Goal: Navigation & Orientation: Find specific page/section

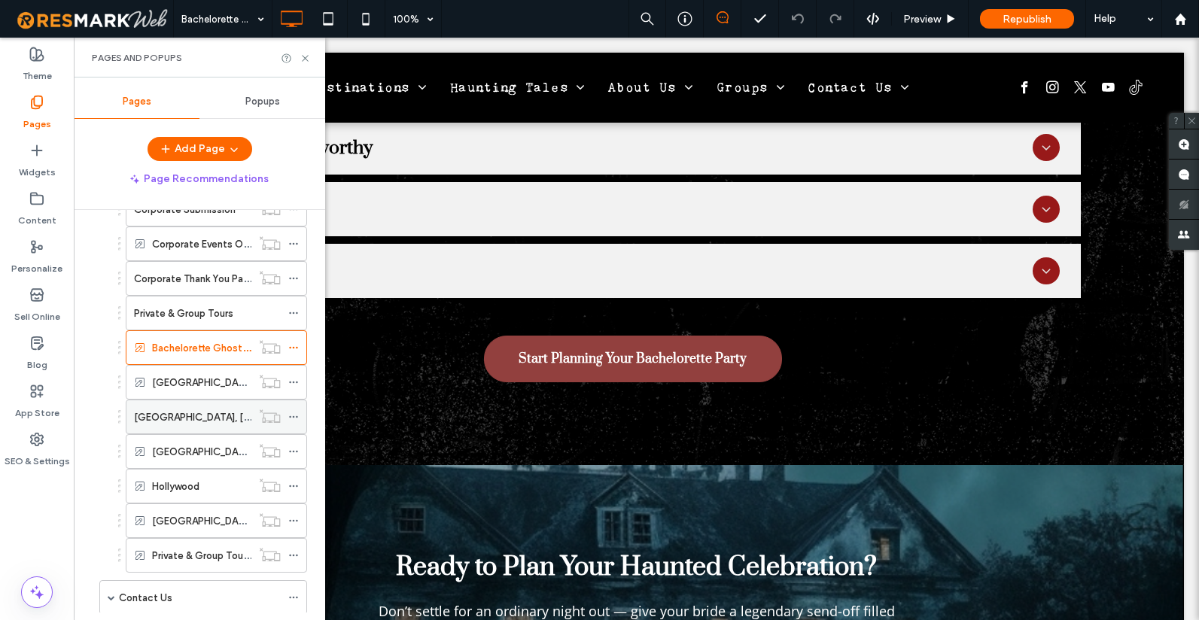
scroll to position [1342, 0]
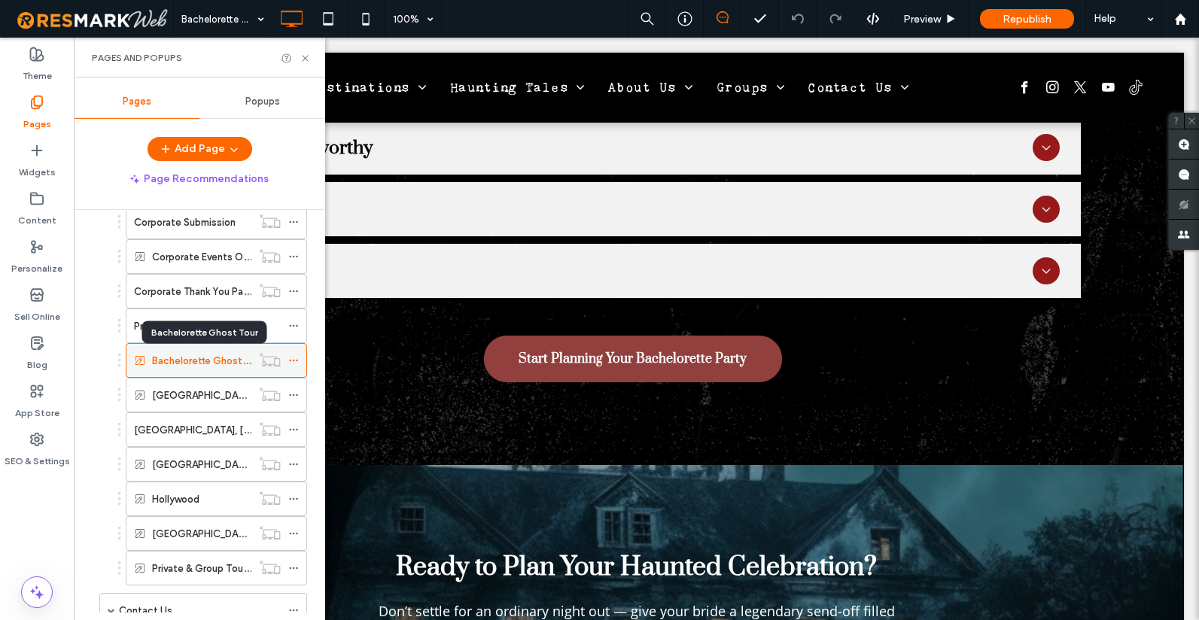
click at [163, 358] on label "Bachelorette Ghost Tour" at bounding box center [208, 361] width 113 height 26
click at [937, 17] on div at bounding box center [599, 310] width 1199 height 620
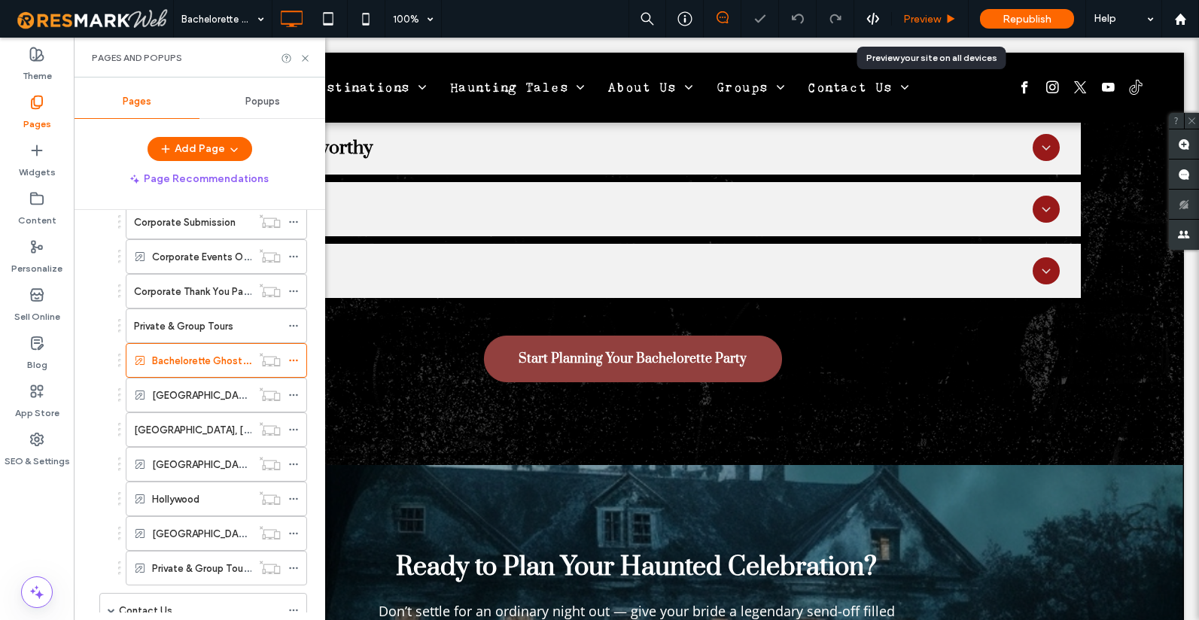
click at [937, 21] on span "Preview" at bounding box center [922, 19] width 38 height 13
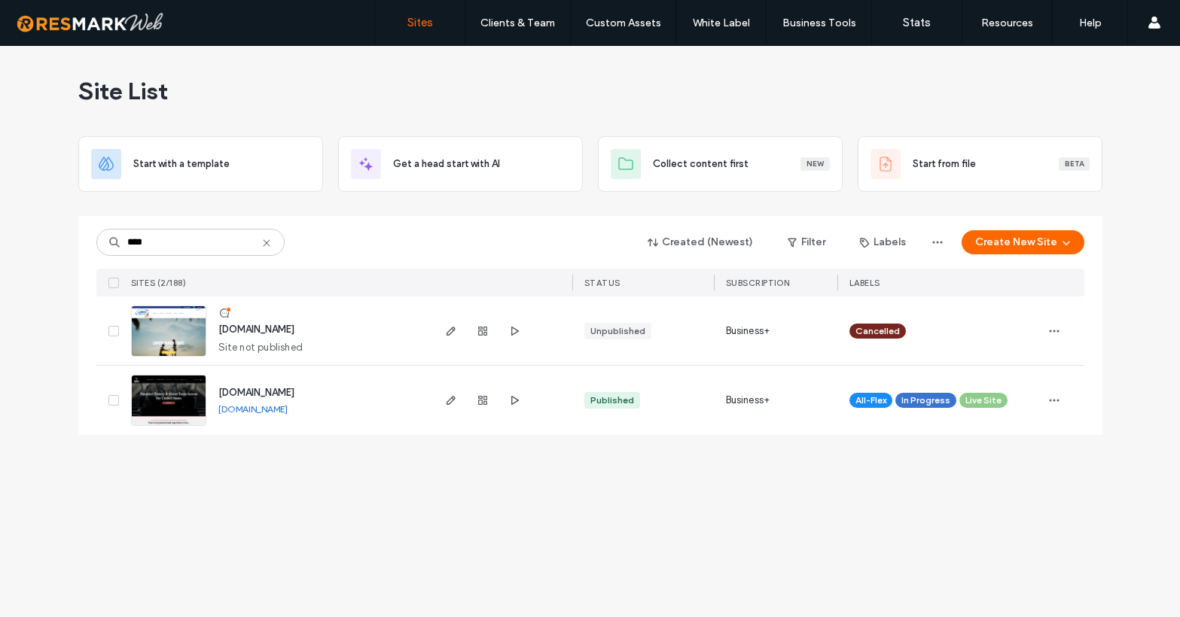
type input "****"
click at [290, 391] on span "www.americanghostwalks.com" at bounding box center [256, 392] width 76 height 11
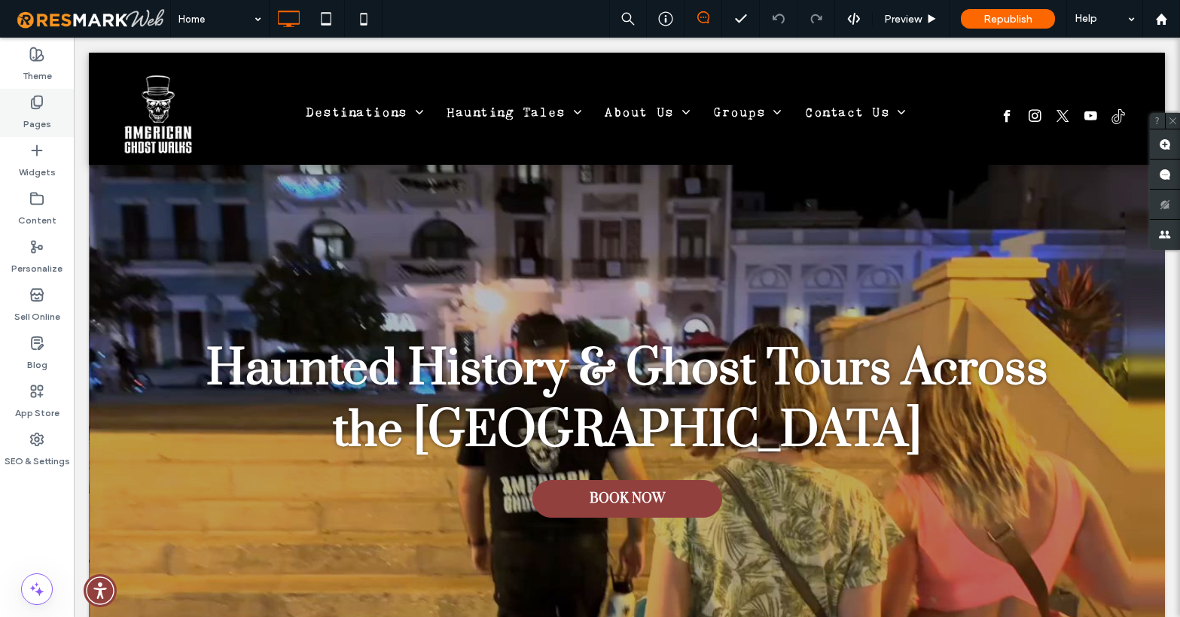
click at [42, 108] on icon at bounding box center [36, 102] width 15 height 15
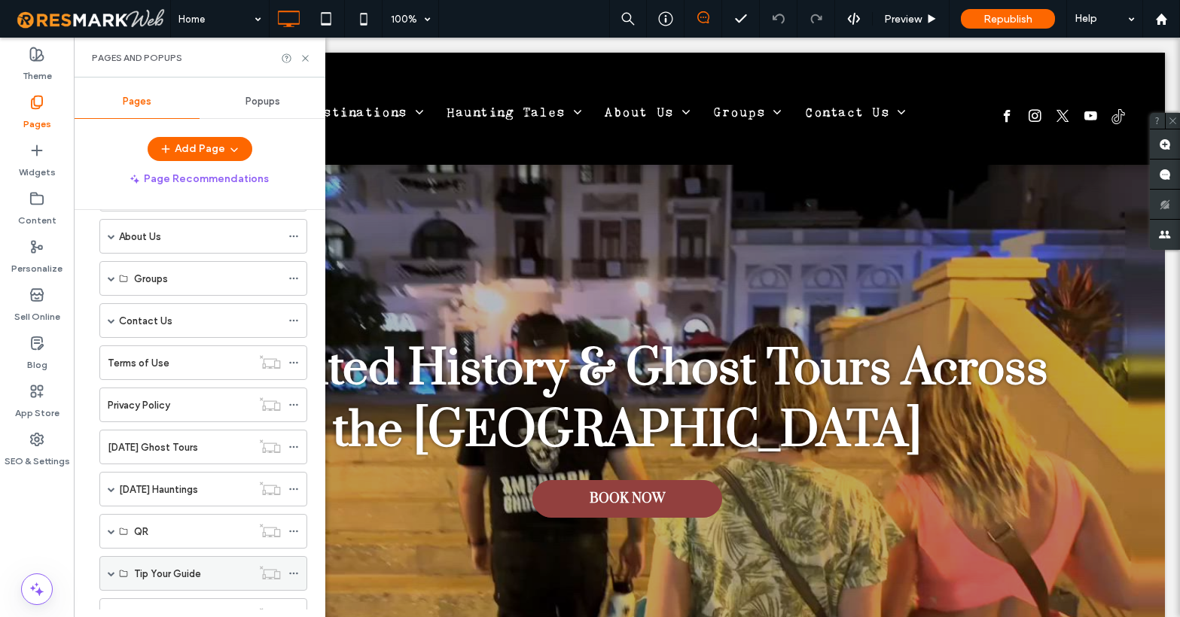
scroll to position [30, 0]
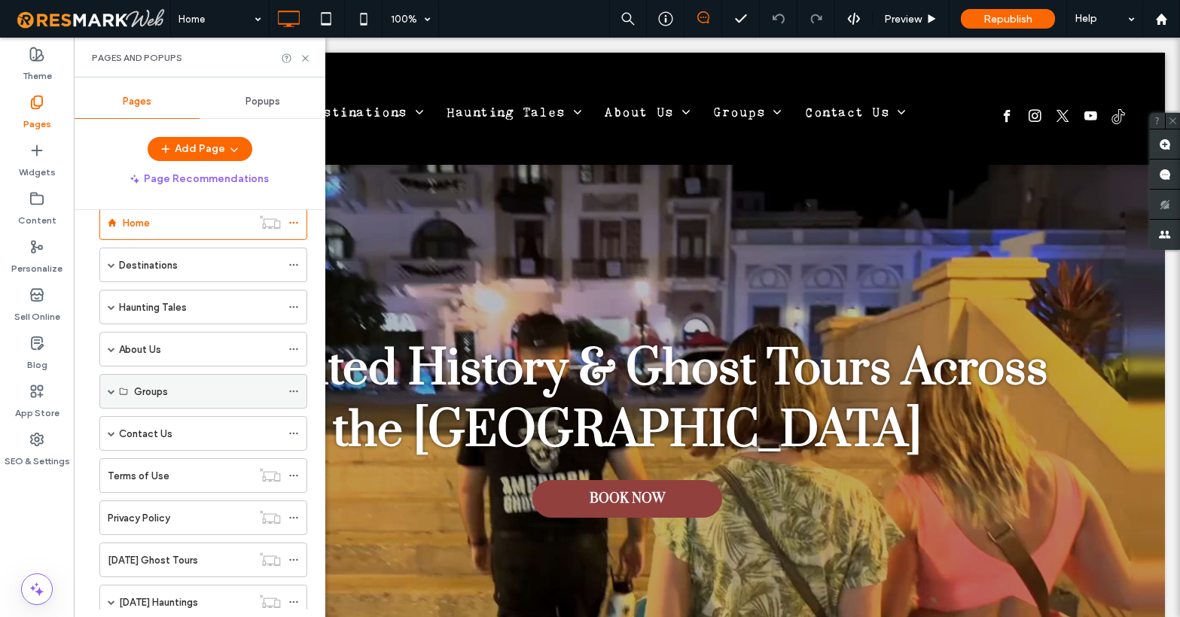
click at [110, 389] on span at bounding box center [112, 392] width 8 height 8
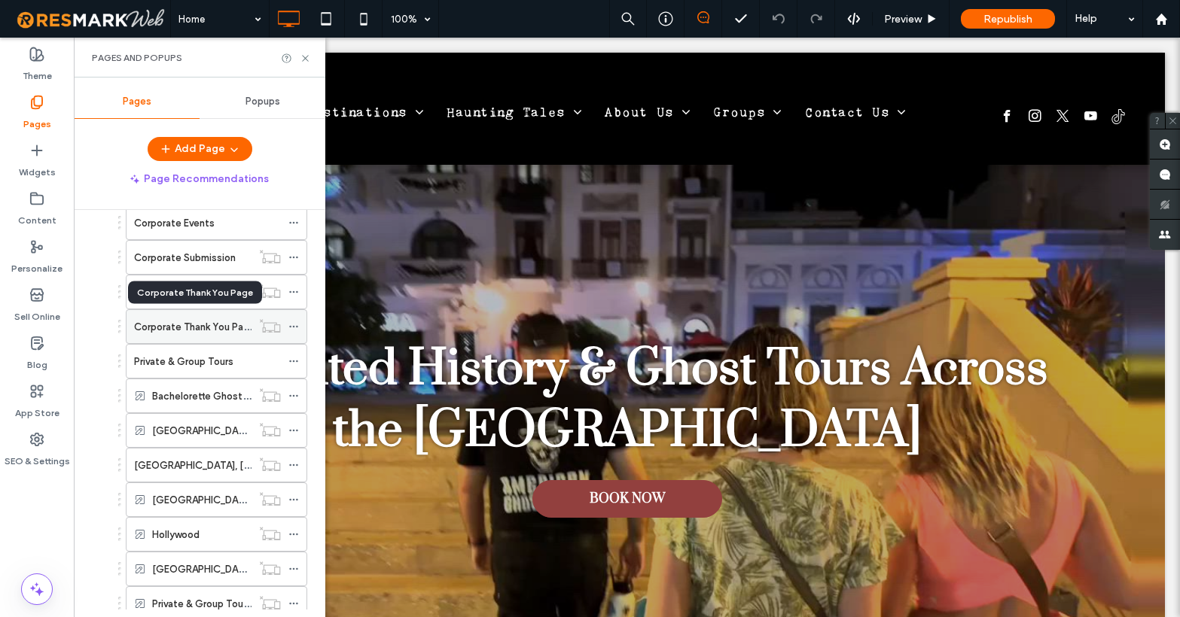
scroll to position [239, 0]
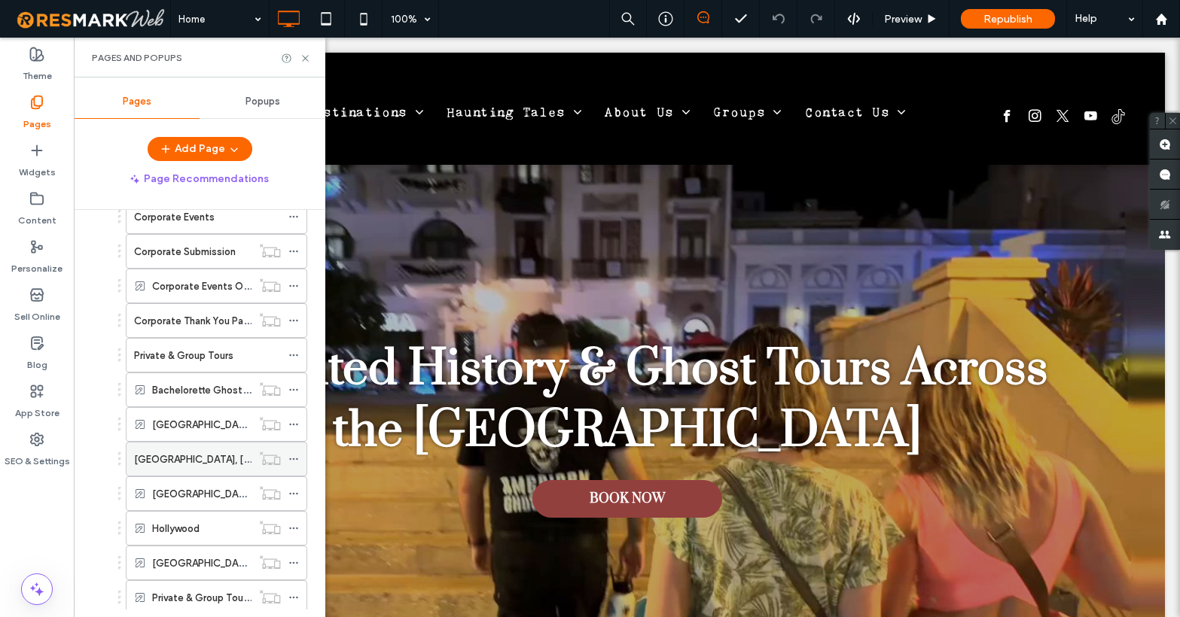
click at [180, 463] on label "[GEOGRAPHIC_DATA], [US_STATE]" at bounding box center [213, 459] width 159 height 26
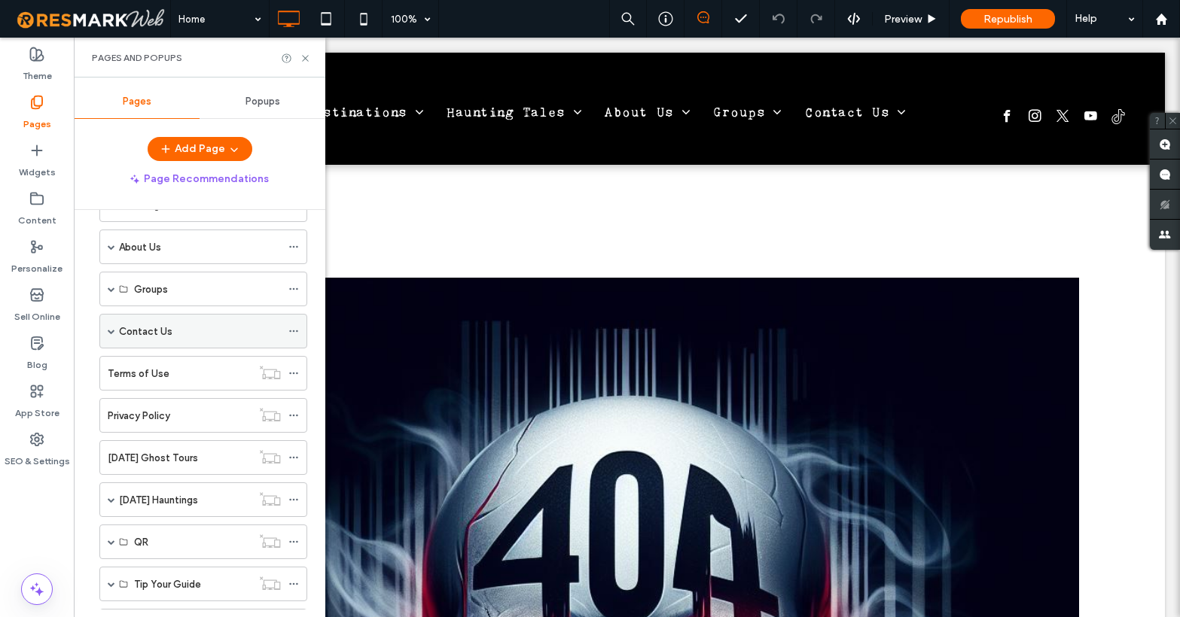
scroll to position [116, 0]
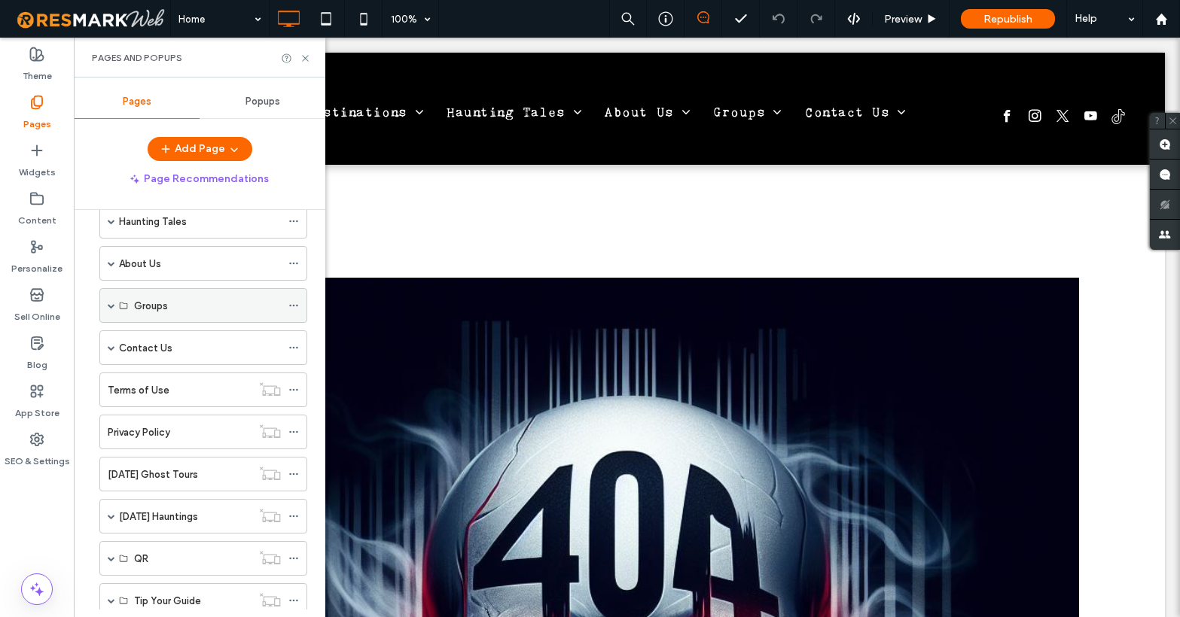
click at [109, 304] on span at bounding box center [112, 306] width 8 height 8
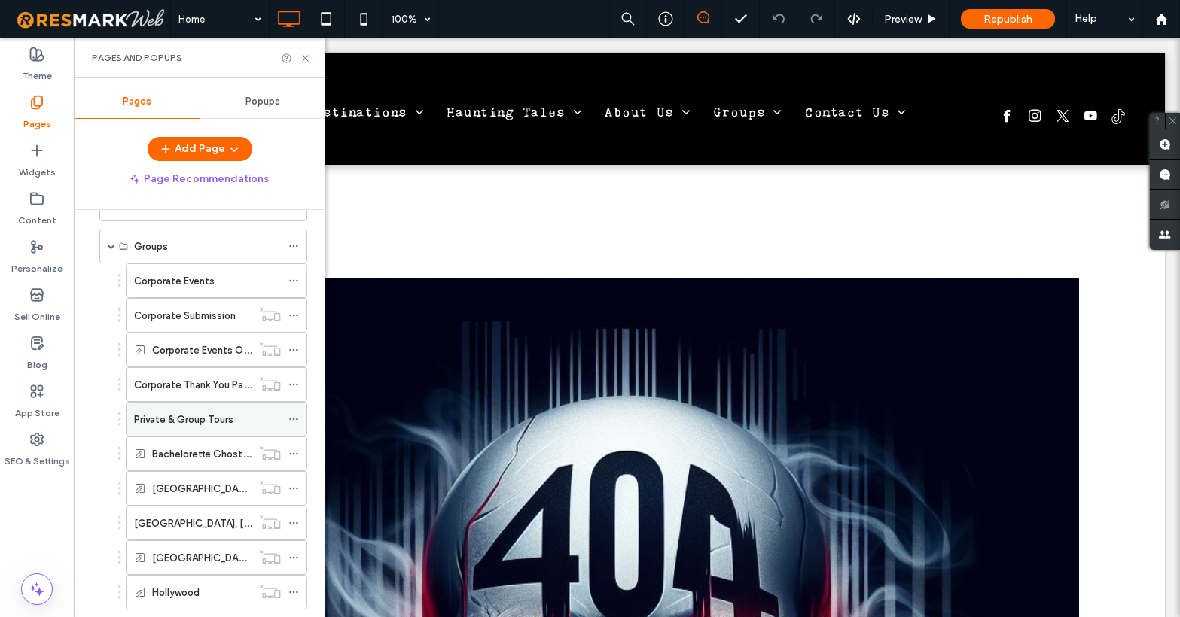
scroll to position [176, 0]
click at [187, 516] on label "[GEOGRAPHIC_DATA], [US_STATE]" at bounding box center [213, 523] width 159 height 26
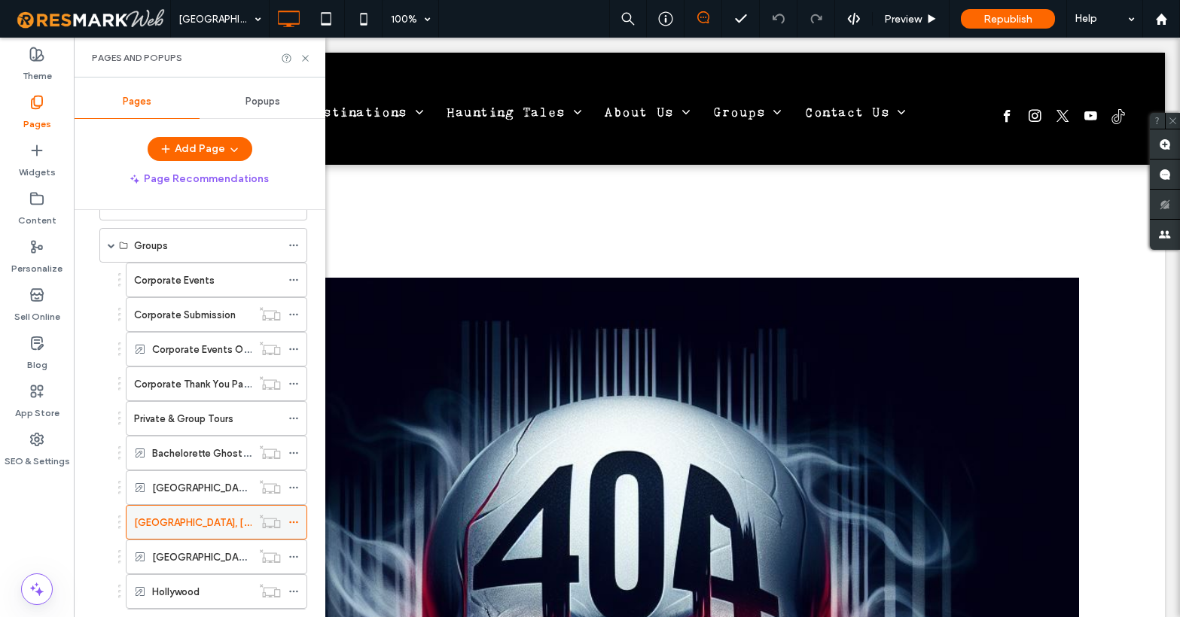
scroll to position [0, 0]
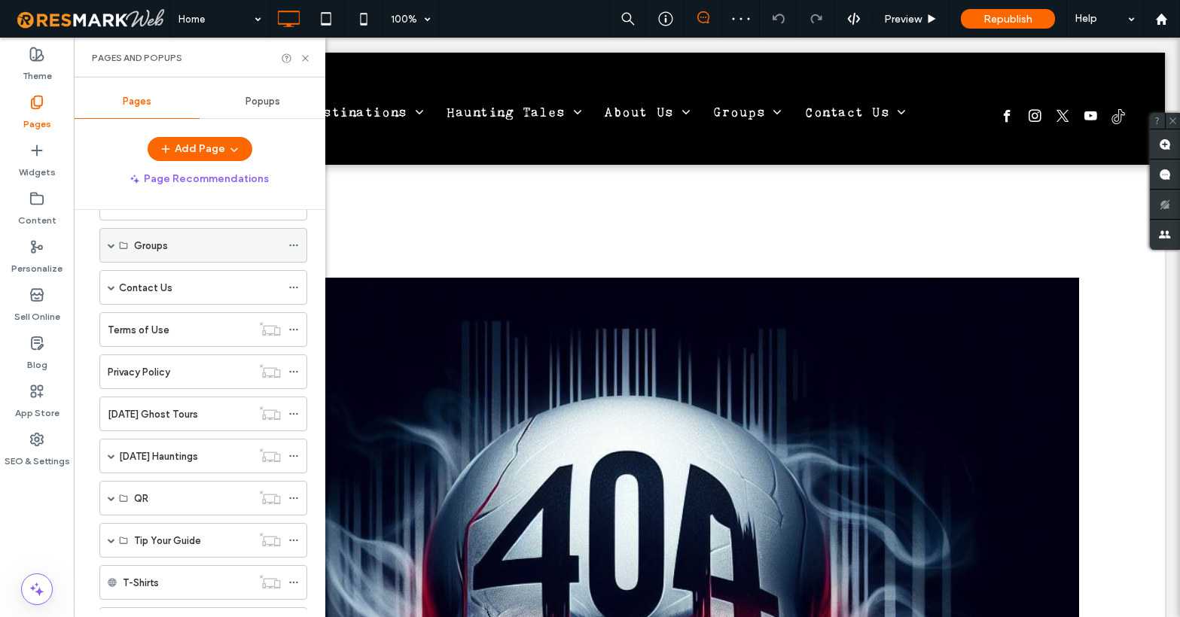
click at [111, 251] on span at bounding box center [112, 245] width 8 height 33
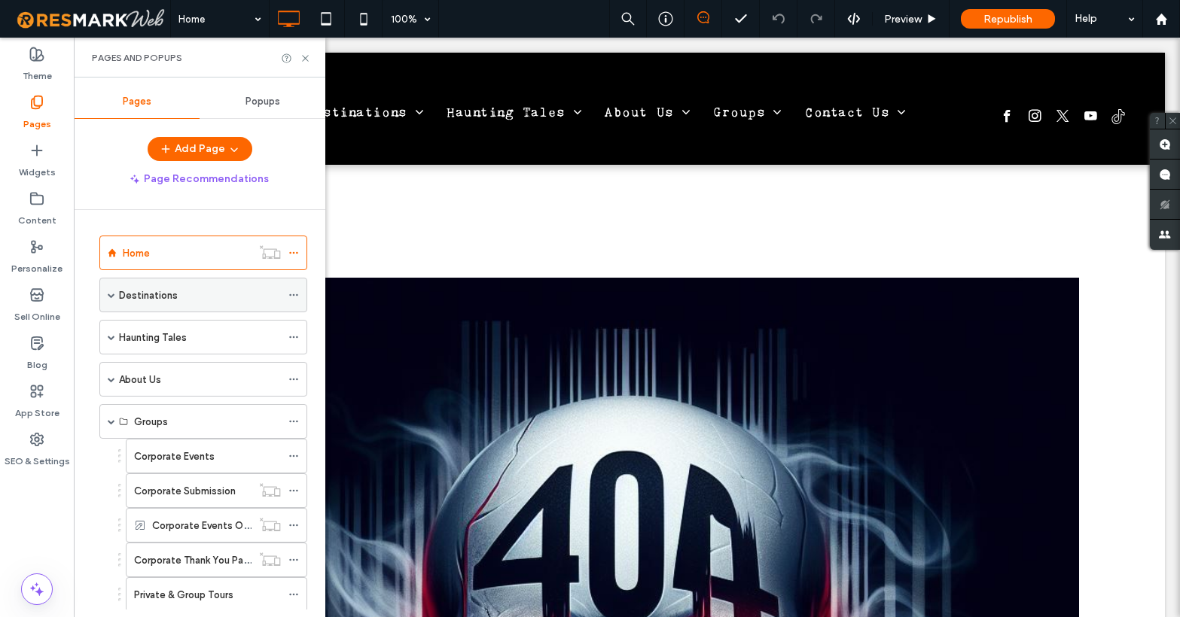
click at [110, 294] on span at bounding box center [112, 295] width 8 height 8
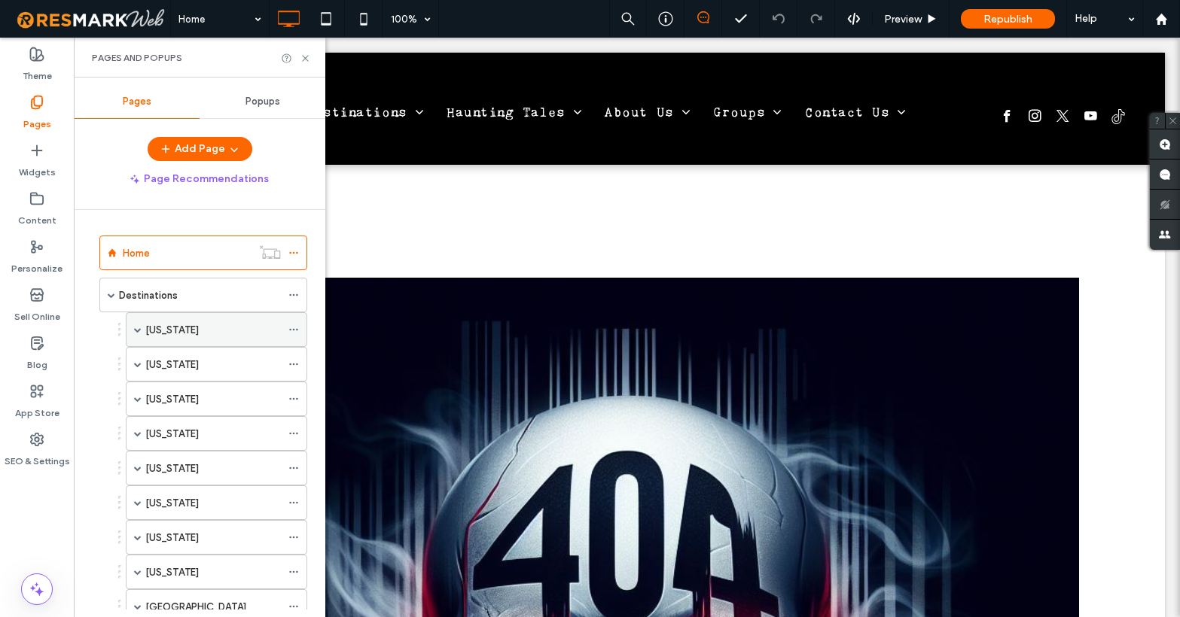
click at [138, 331] on span at bounding box center [138, 330] width 8 height 8
click at [134, 436] on span at bounding box center [138, 434] width 8 height 8
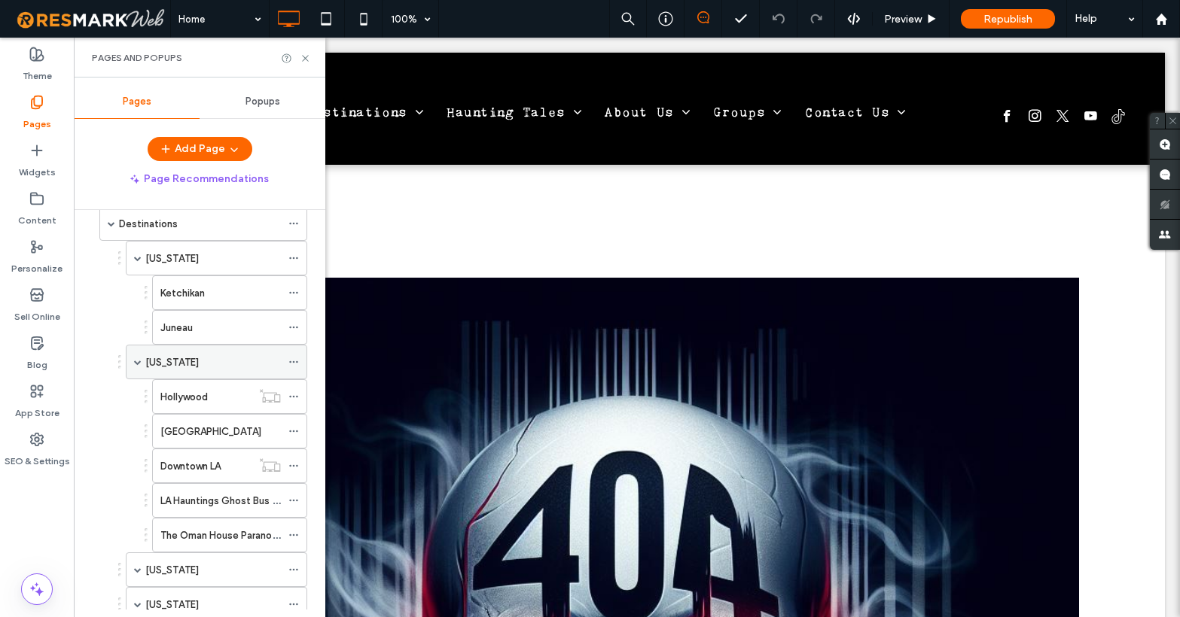
scroll to position [99, 0]
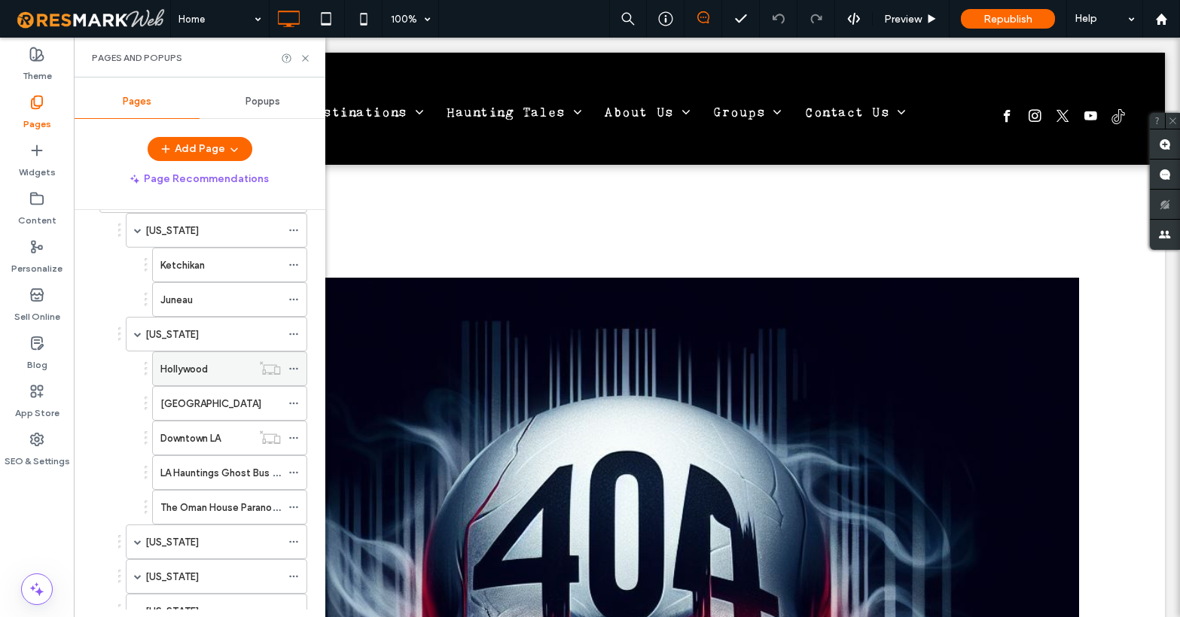
click at [190, 370] on label "Hollywood" at bounding box center [183, 369] width 47 height 26
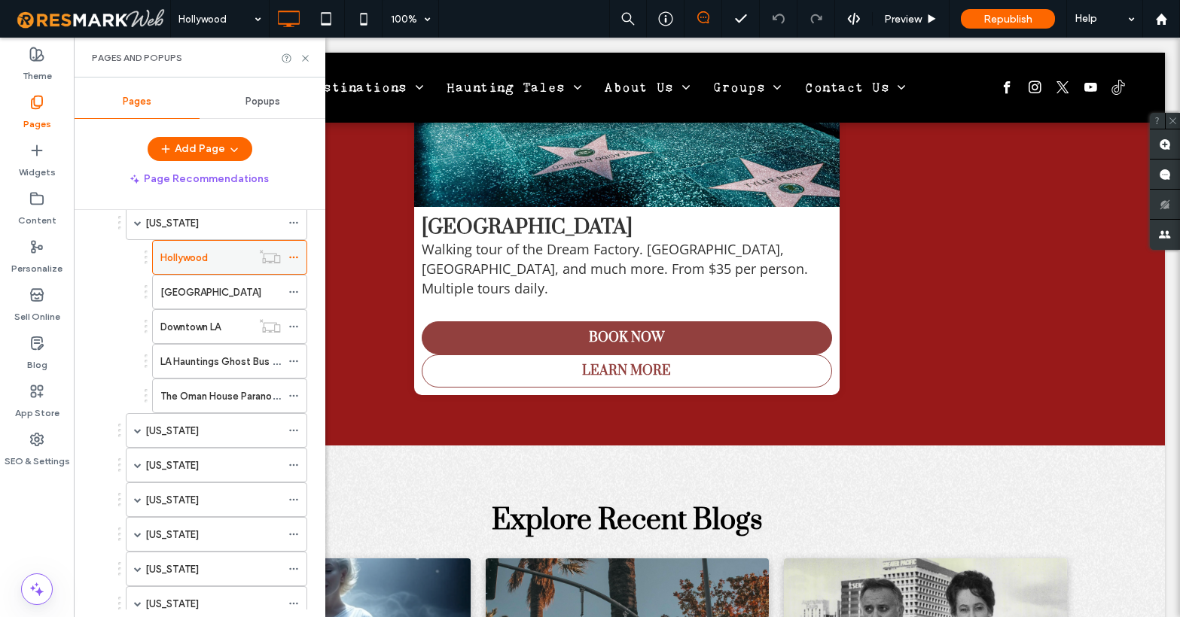
scroll to position [242, 0]
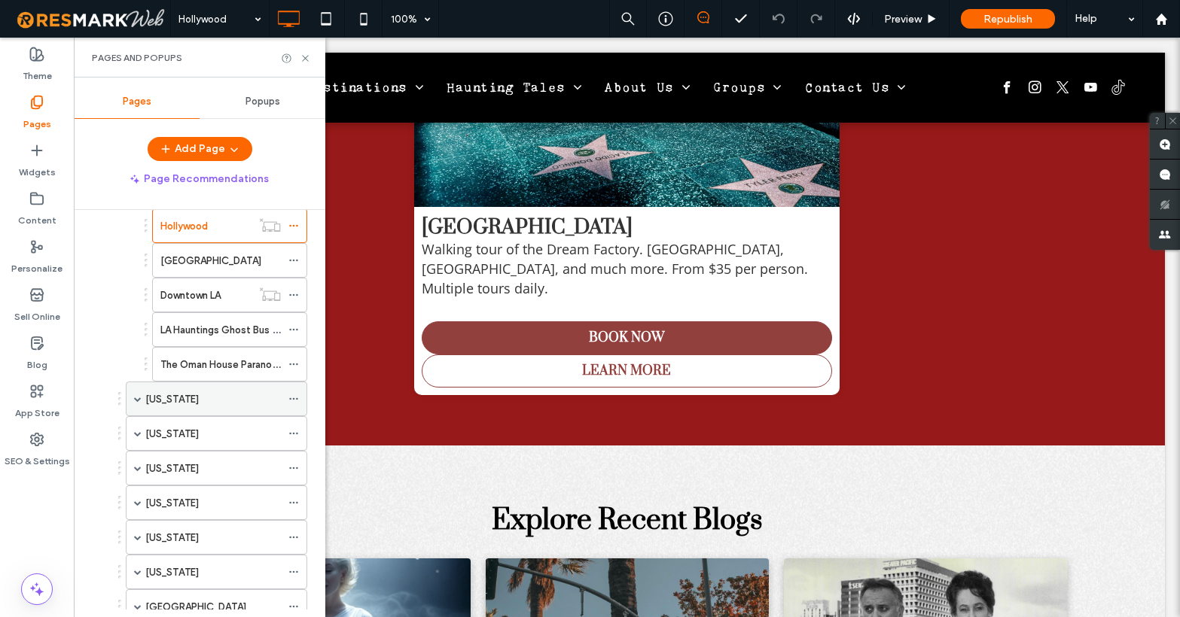
click at [136, 398] on span at bounding box center [138, 399] width 8 height 8
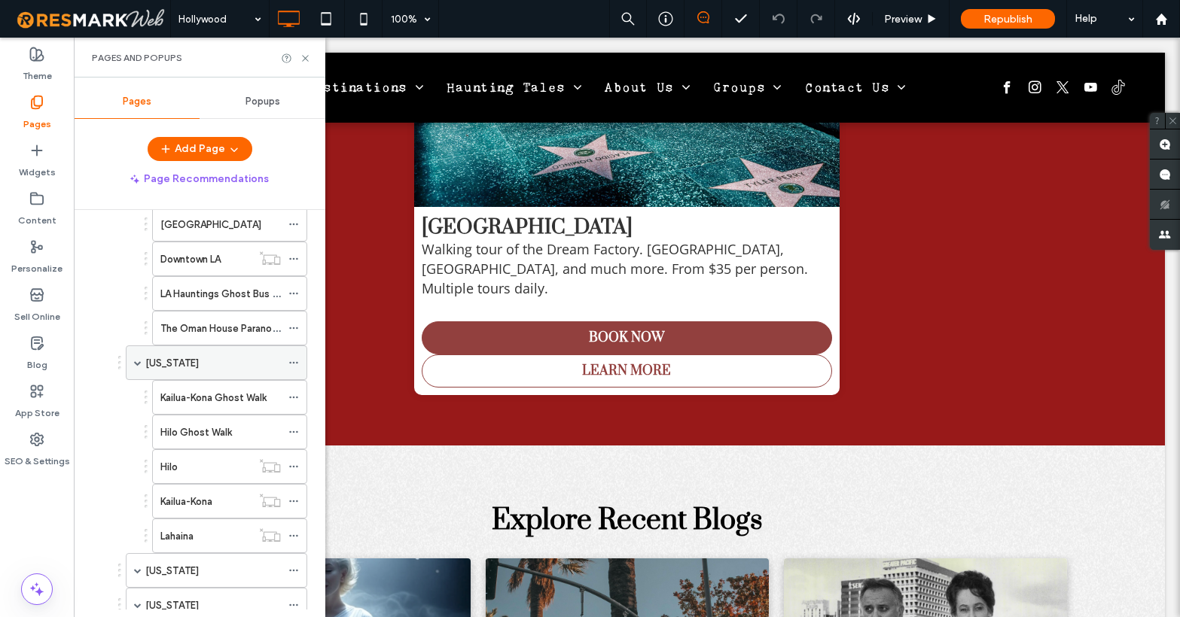
scroll to position [355, 0]
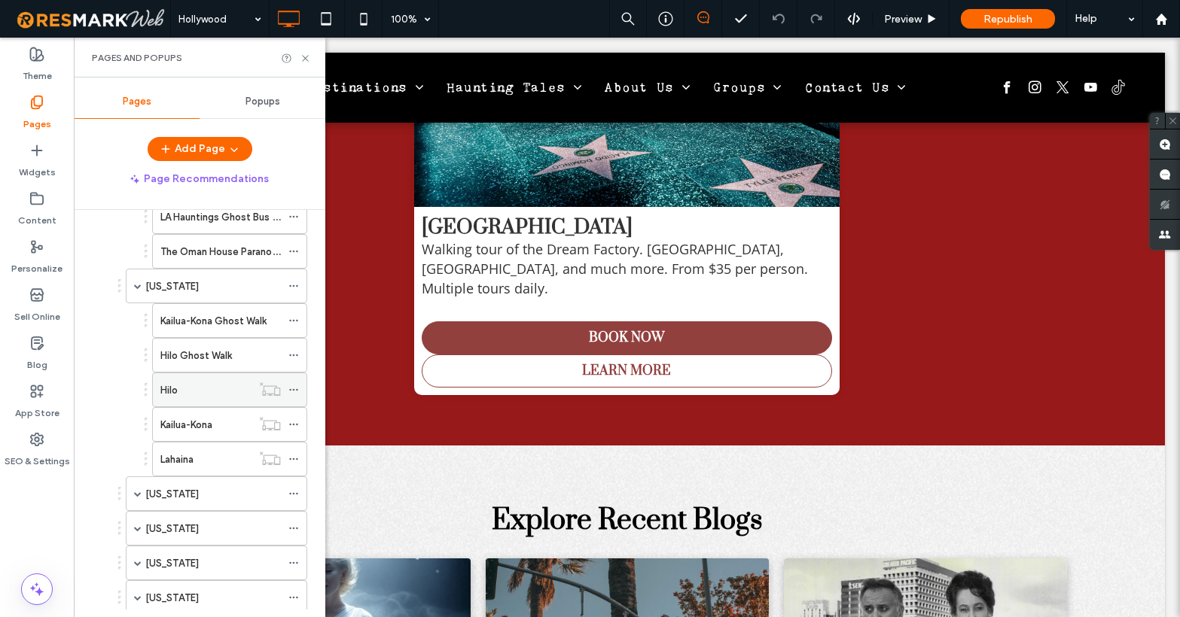
click at [162, 384] on label "Hilo" at bounding box center [168, 390] width 17 height 26
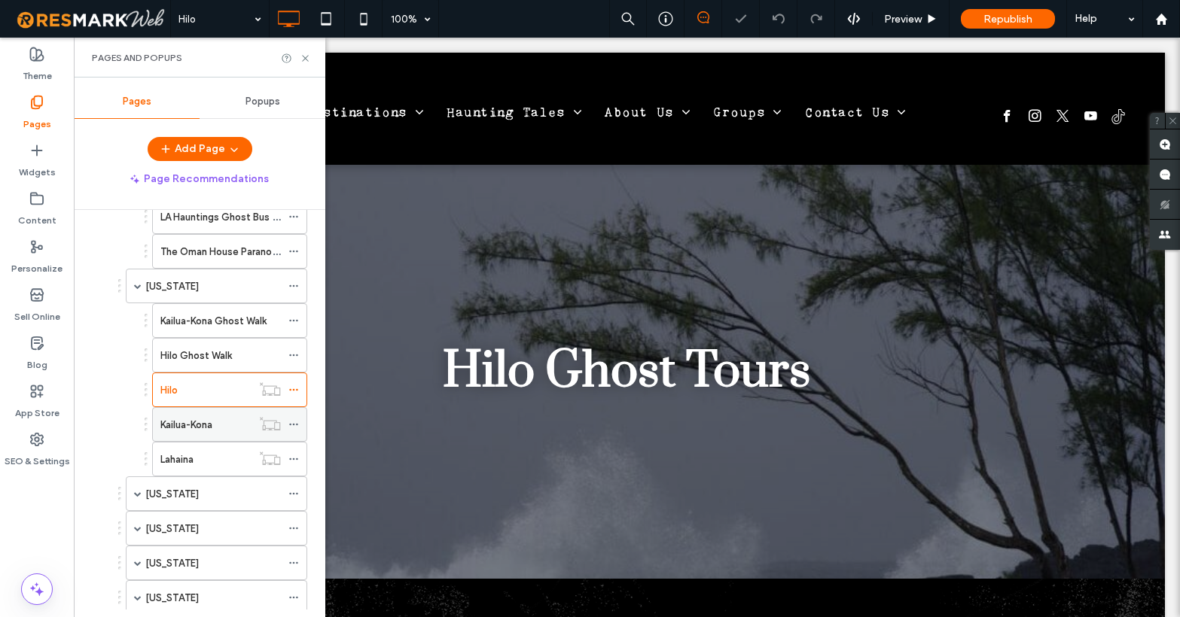
click at [194, 421] on label "Kailua-Kona" at bounding box center [186, 425] width 52 height 26
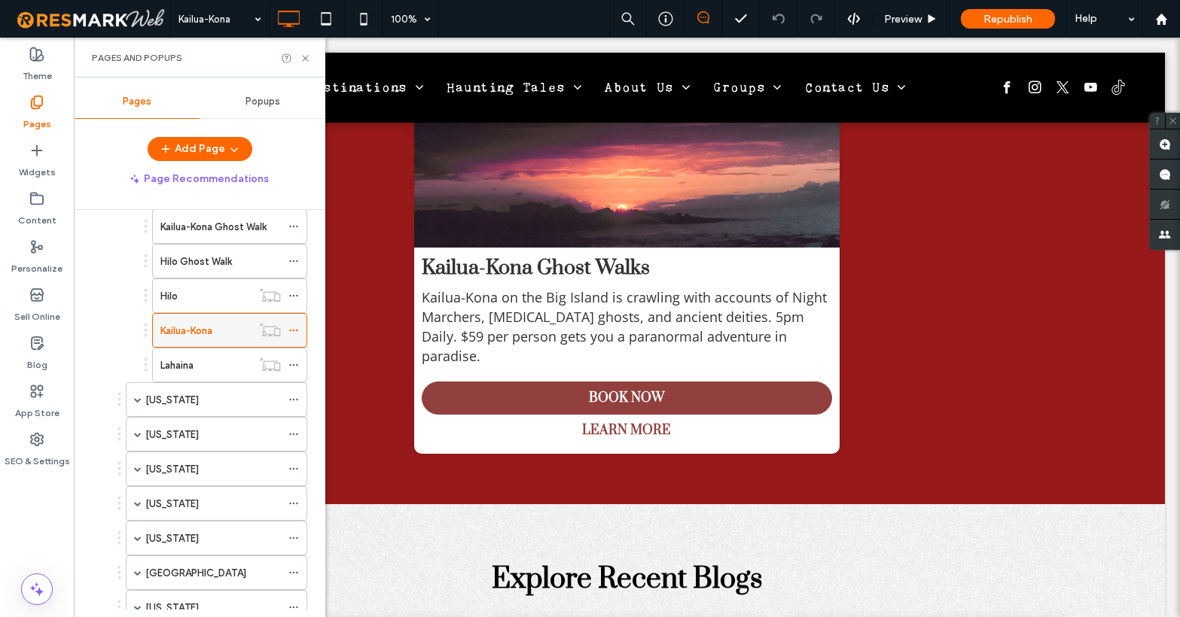
scroll to position [450, 0]
click at [138, 399] on span at bounding box center [138, 399] width 8 height 8
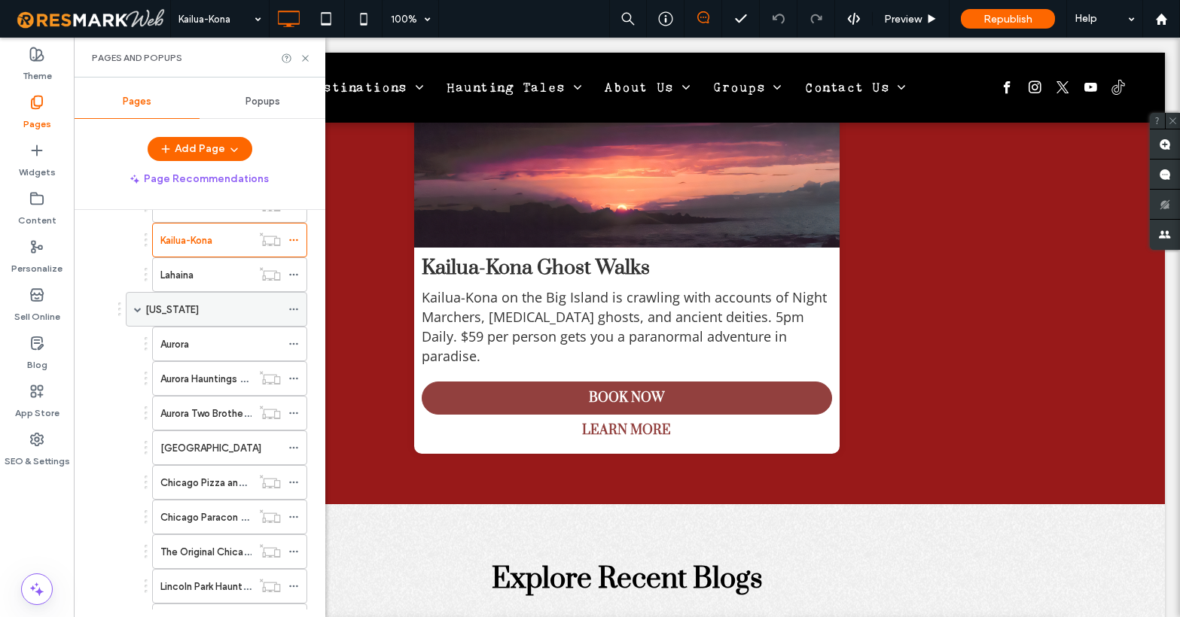
scroll to position [564, 0]
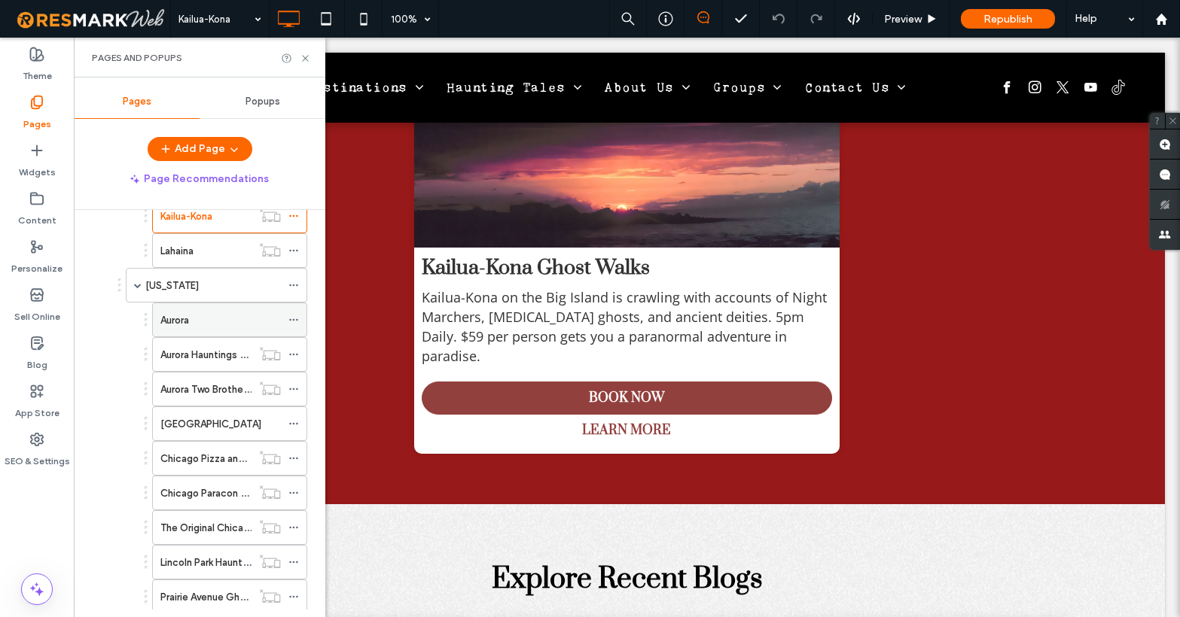
click at [182, 326] on label "Aurora" at bounding box center [174, 320] width 29 height 26
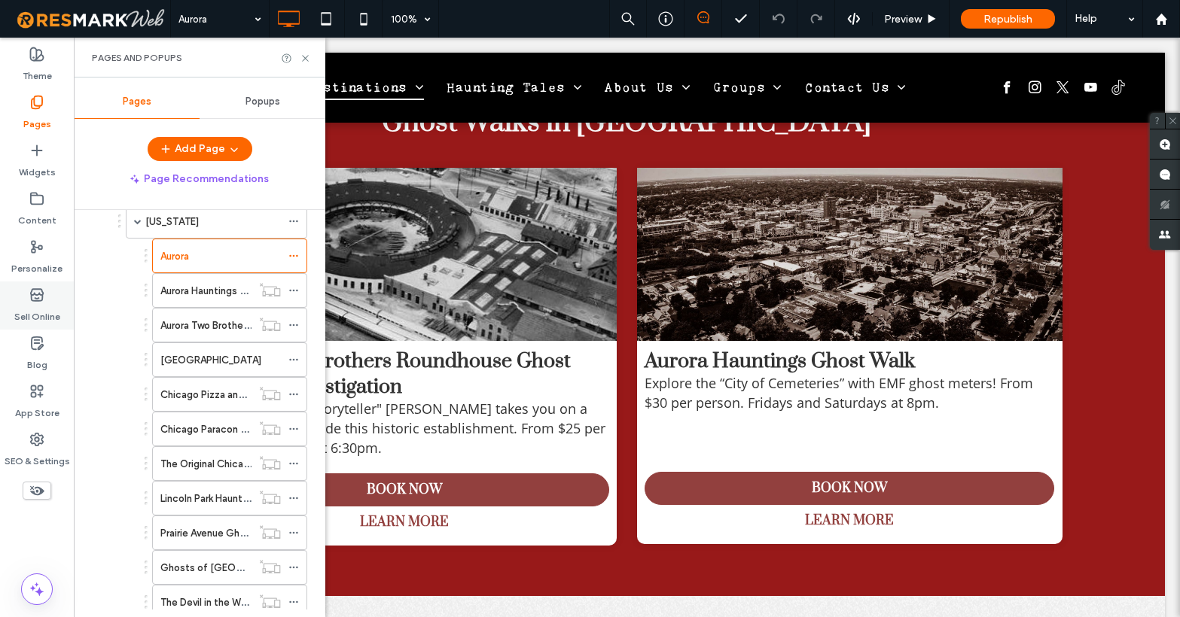
scroll to position [632, 0]
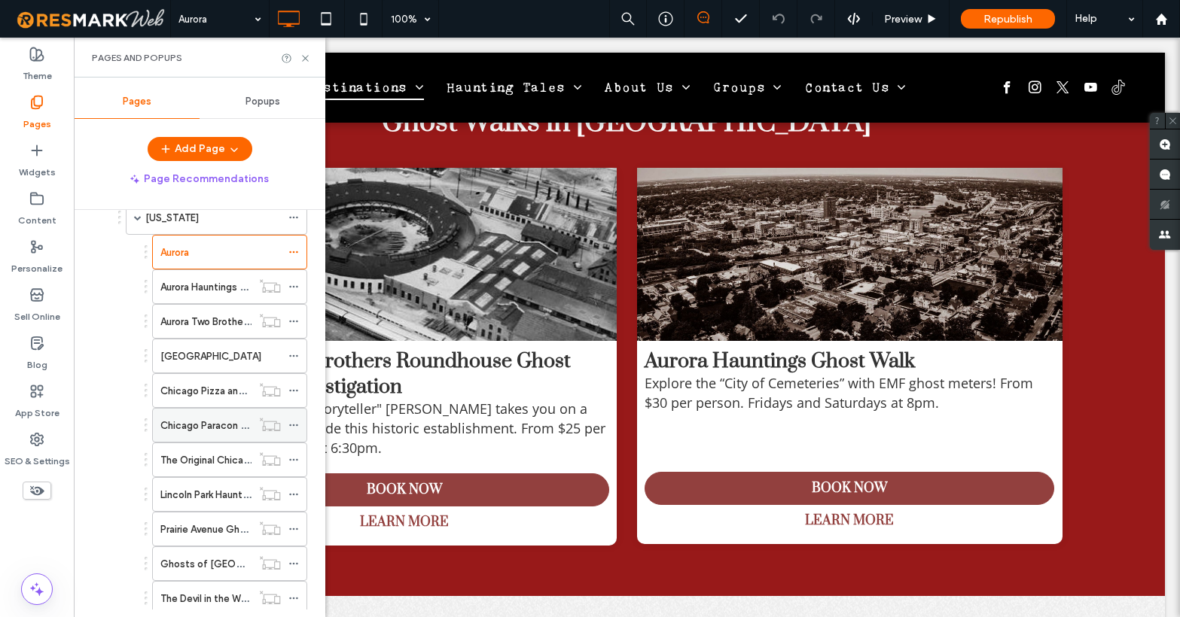
click at [166, 425] on label "Chicago Paracon Ghost Bus Tour" at bounding box center [235, 426] width 151 height 26
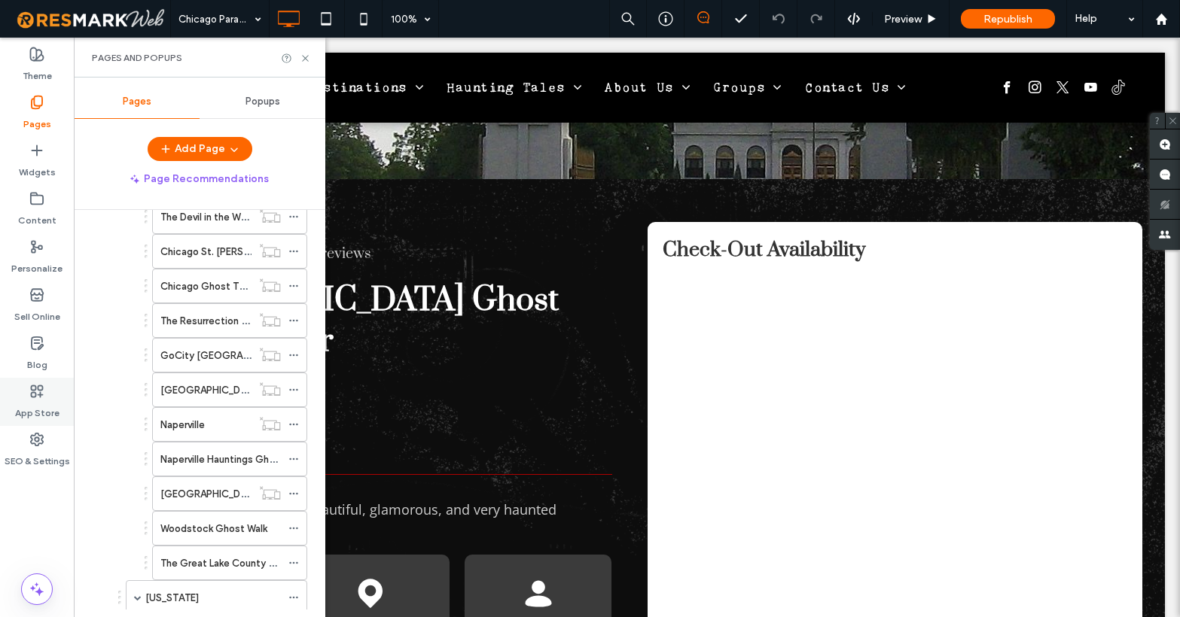
scroll to position [1020, 0]
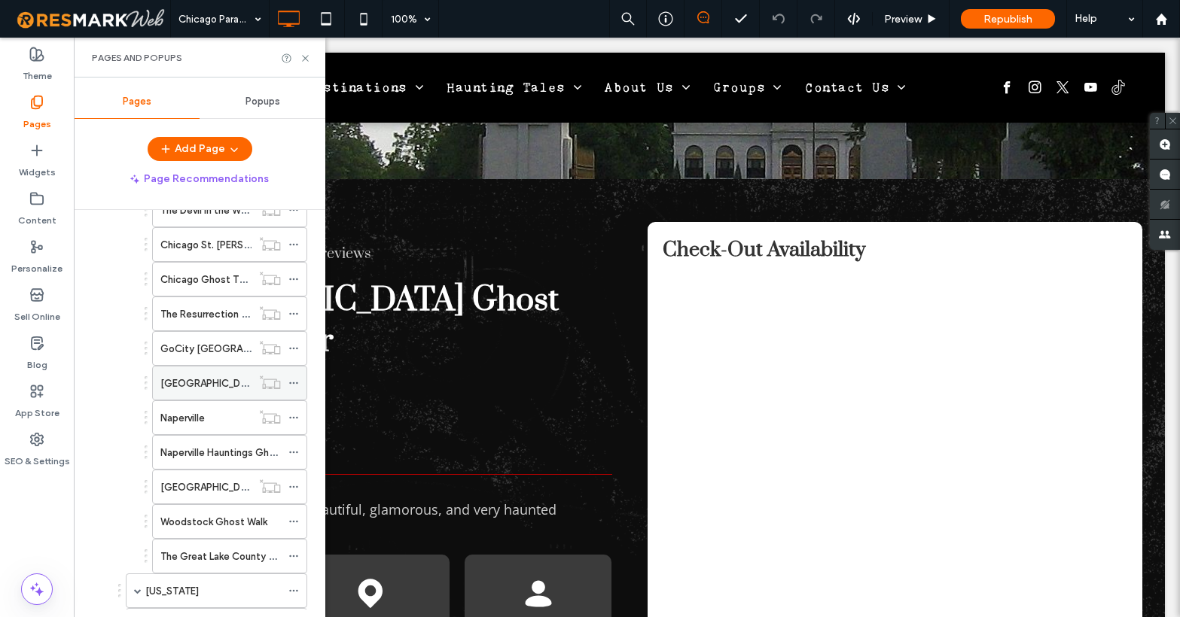
click at [207, 373] on div "[GEOGRAPHIC_DATA]" at bounding box center [205, 383] width 91 height 33
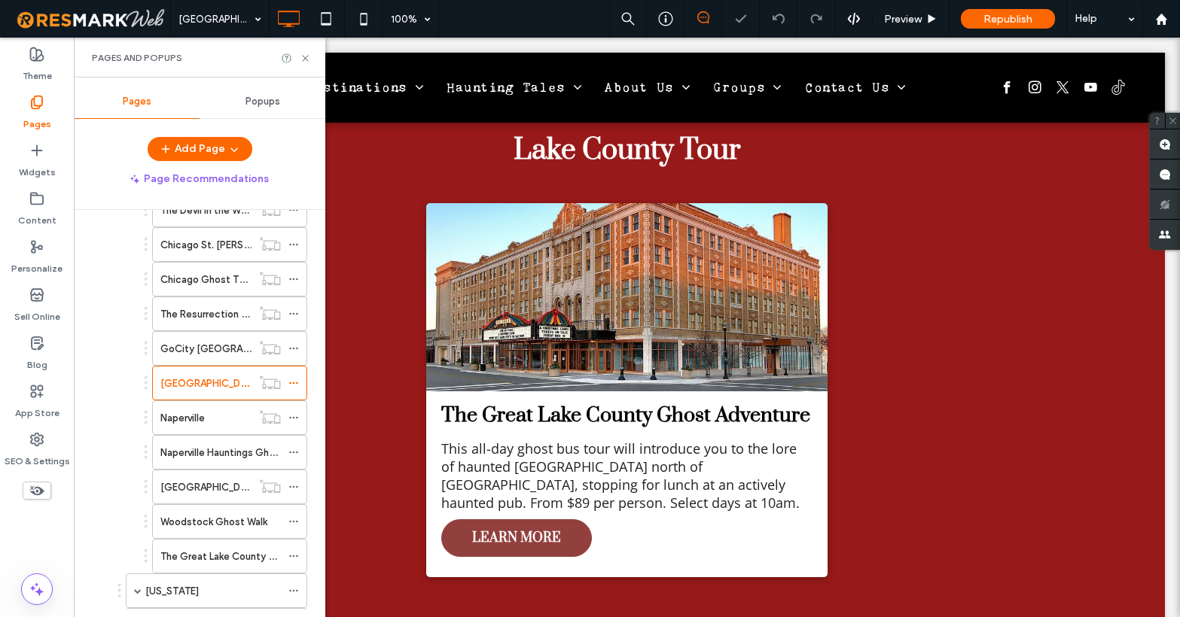
scroll to position [418, 0]
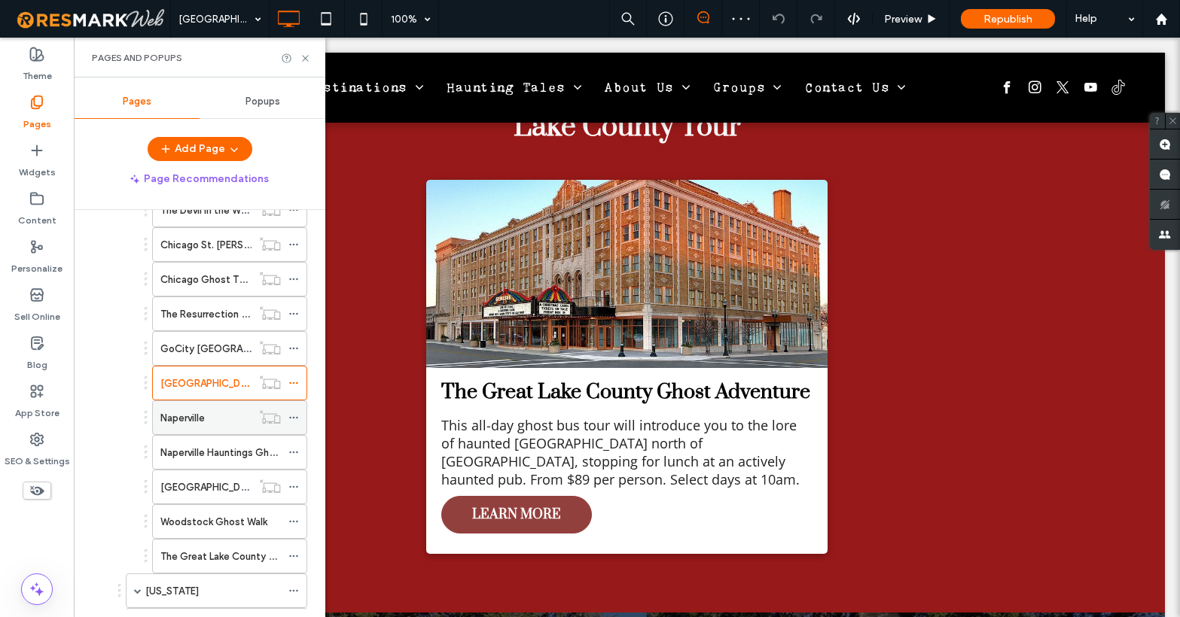
click at [181, 425] on label "Naperville" at bounding box center [182, 418] width 44 height 26
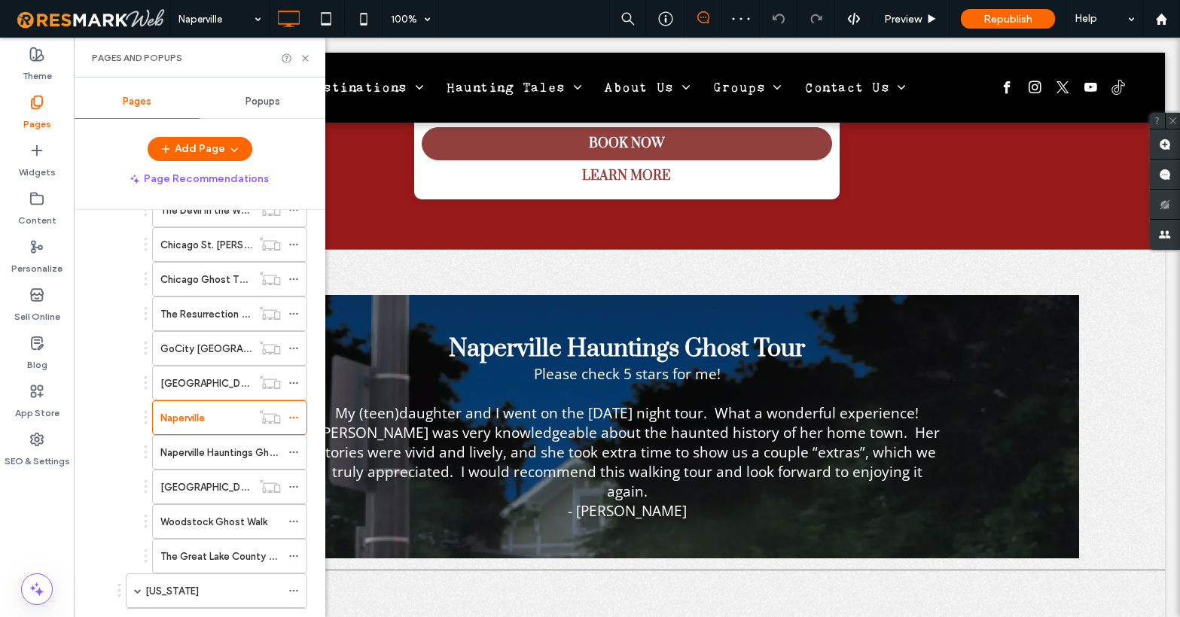
scroll to position [1889, 0]
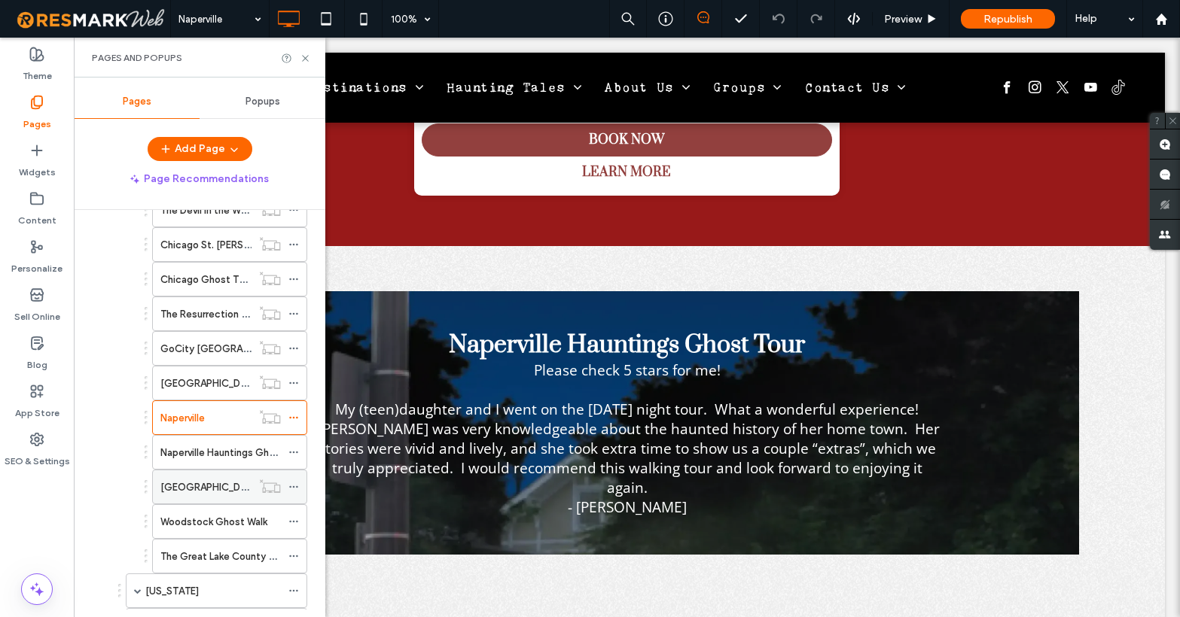
click at [189, 487] on label "[GEOGRAPHIC_DATA]" at bounding box center [210, 487] width 101 height 26
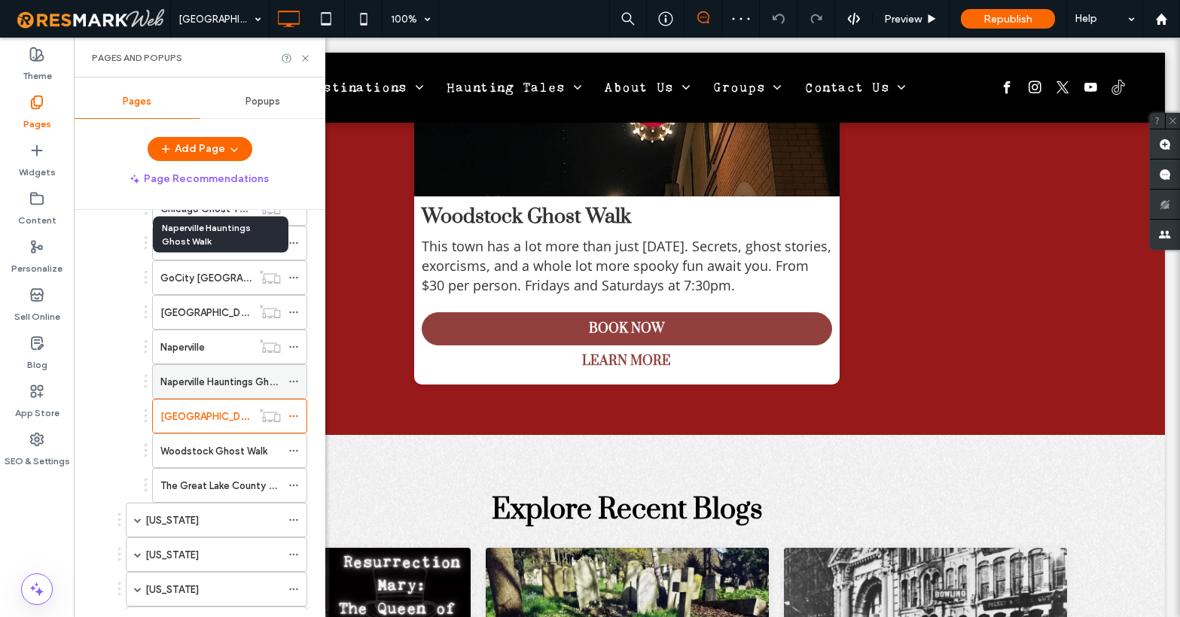
scroll to position [1215, 0]
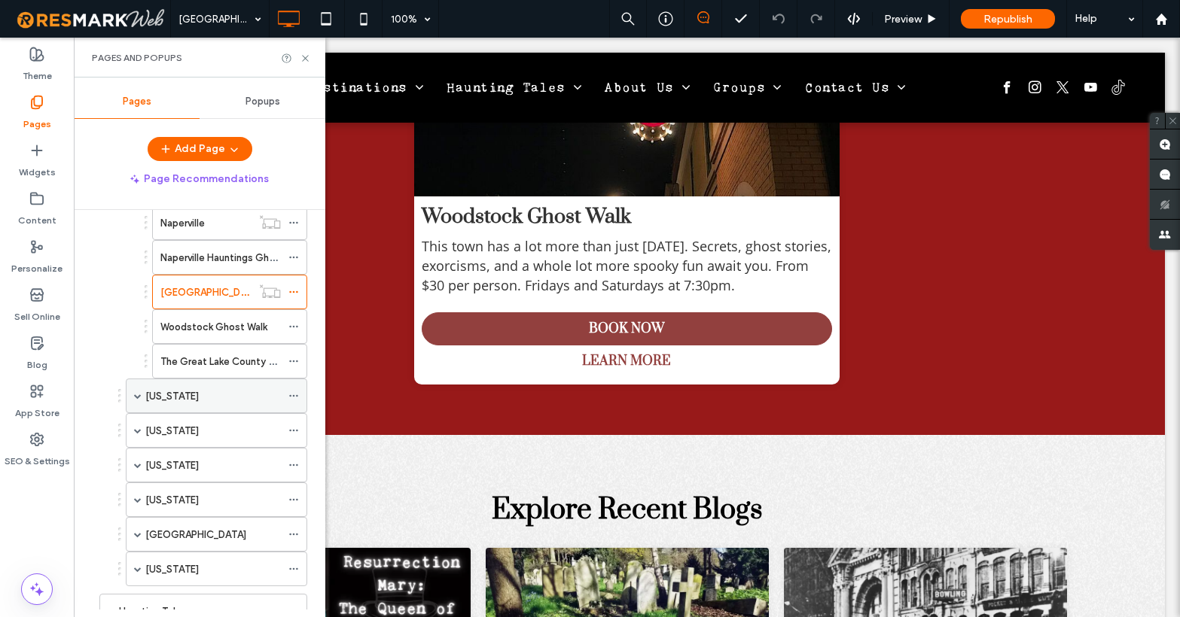
click at [135, 398] on span at bounding box center [138, 396] width 8 height 8
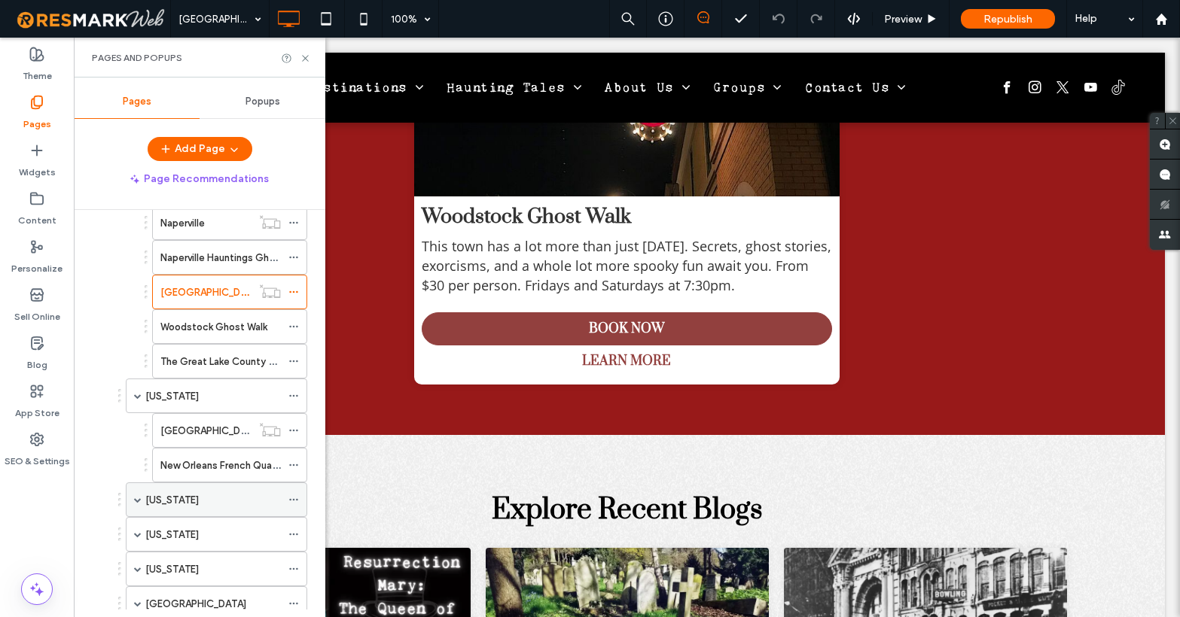
click at [142, 498] on div "[US_STATE]" at bounding box center [216, 500] width 181 height 35
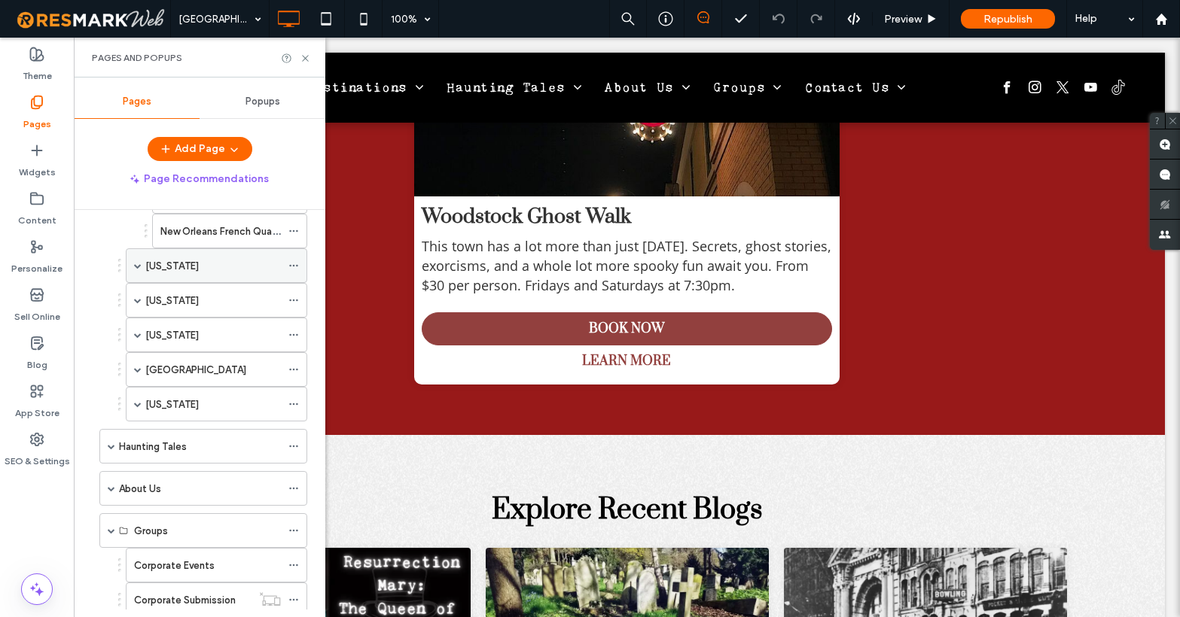
scroll to position [1448, 0]
click at [139, 264] on span at bounding box center [138, 267] width 8 height 8
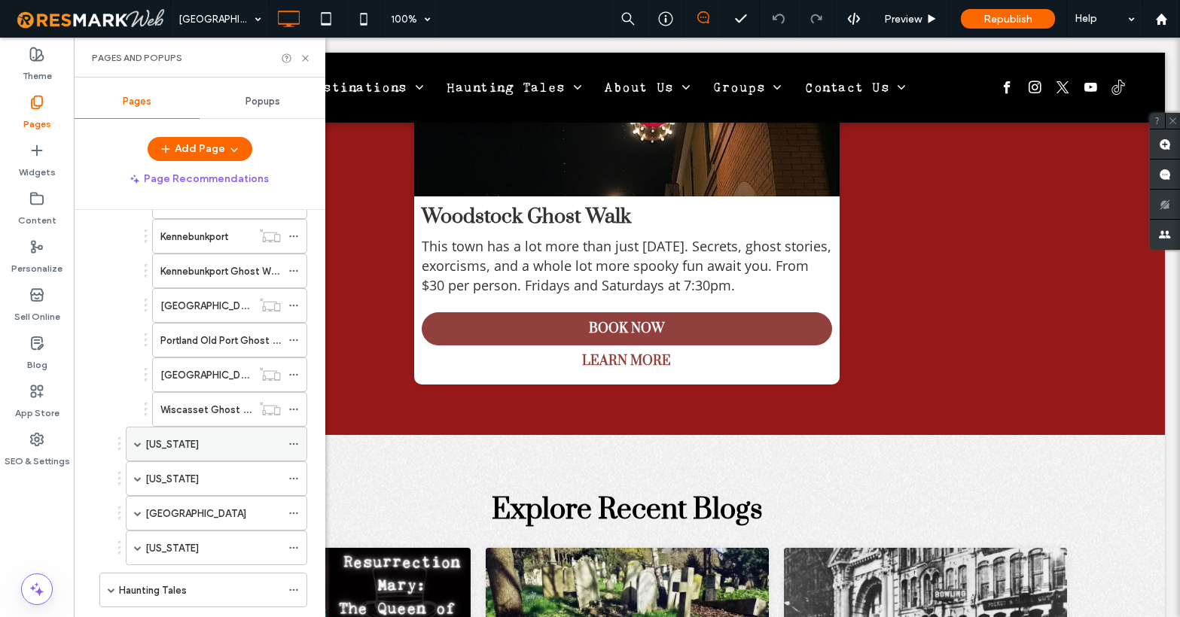
scroll to position [1782, 0]
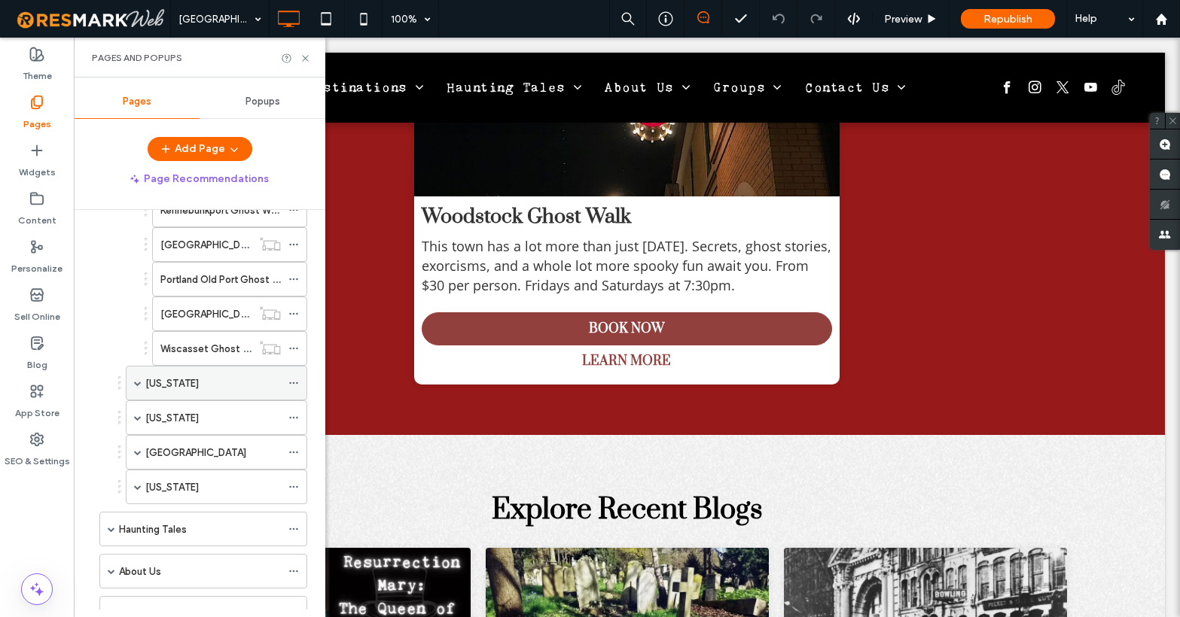
click at [135, 380] on span at bounding box center [138, 383] width 8 height 8
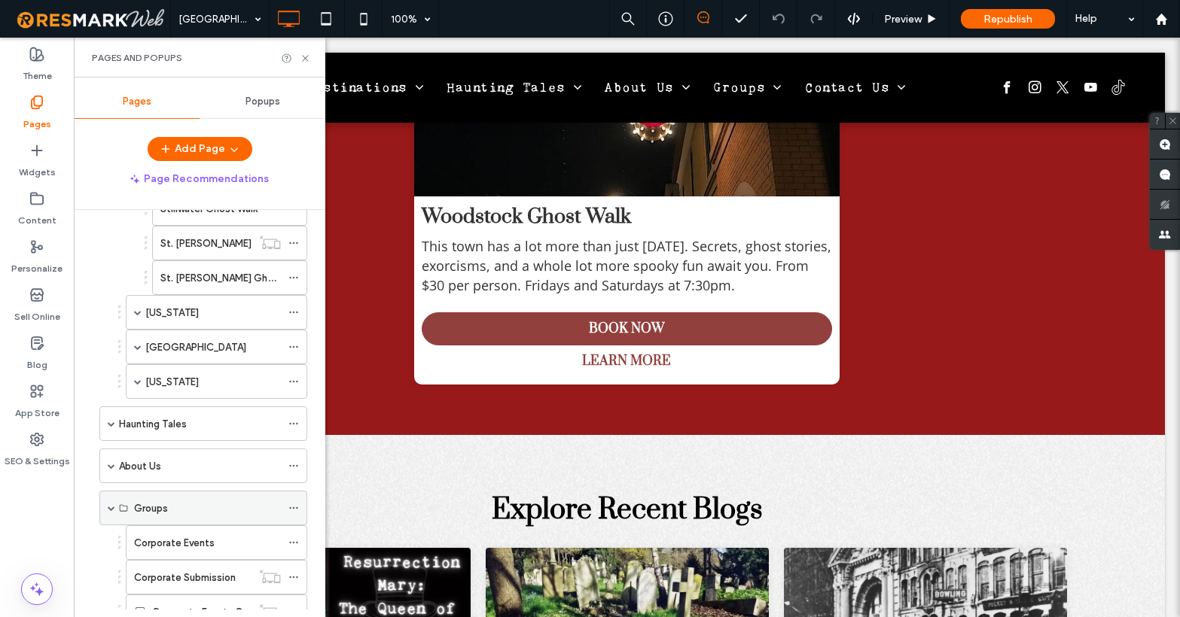
scroll to position [2200, 0]
click at [137, 384] on span at bounding box center [138, 381] width 8 height 8
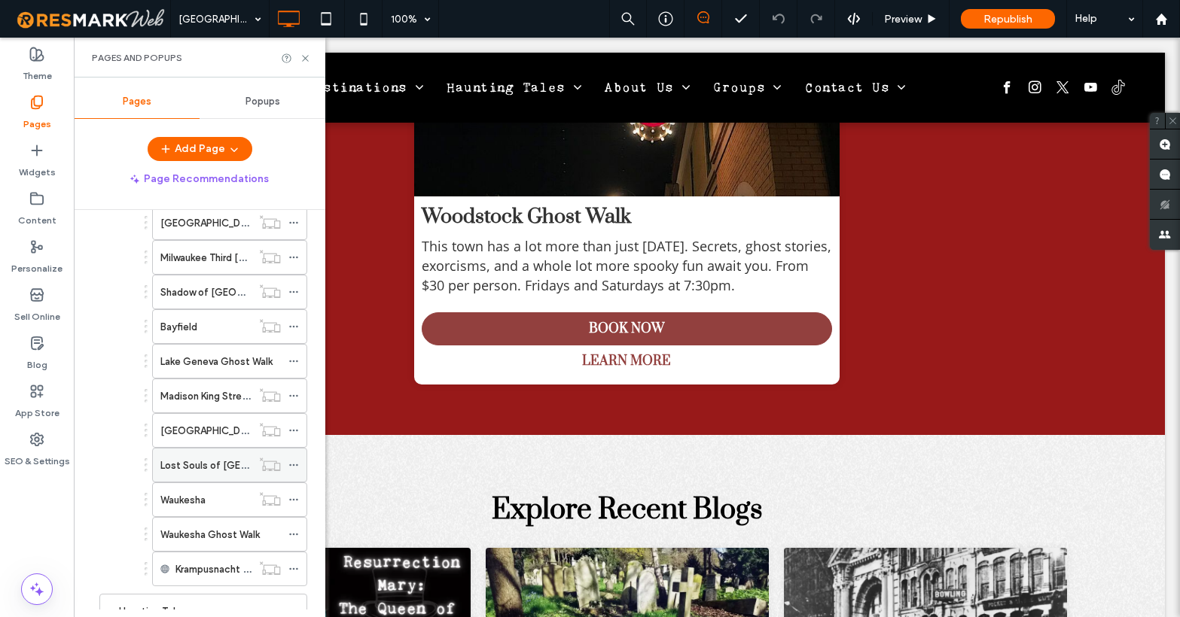
scroll to position [2494, 0]
